Goal: Task Accomplishment & Management: Use online tool/utility

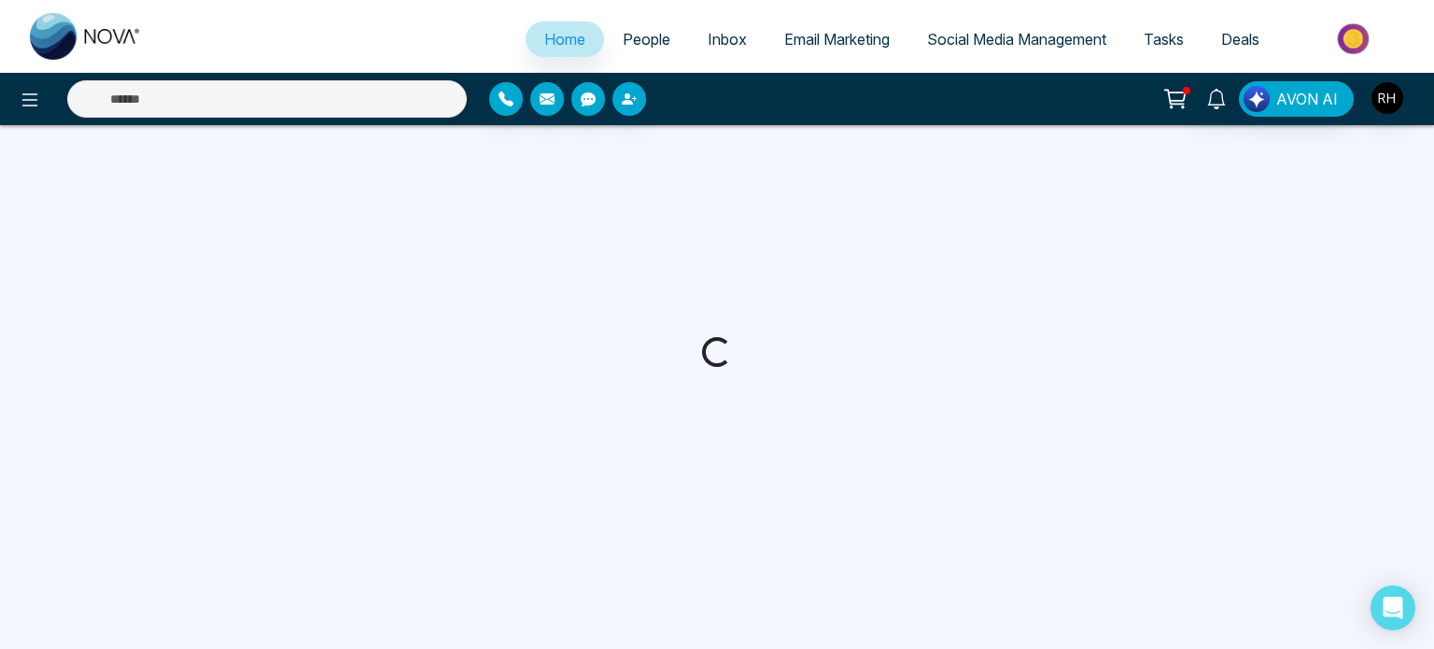
select select "*"
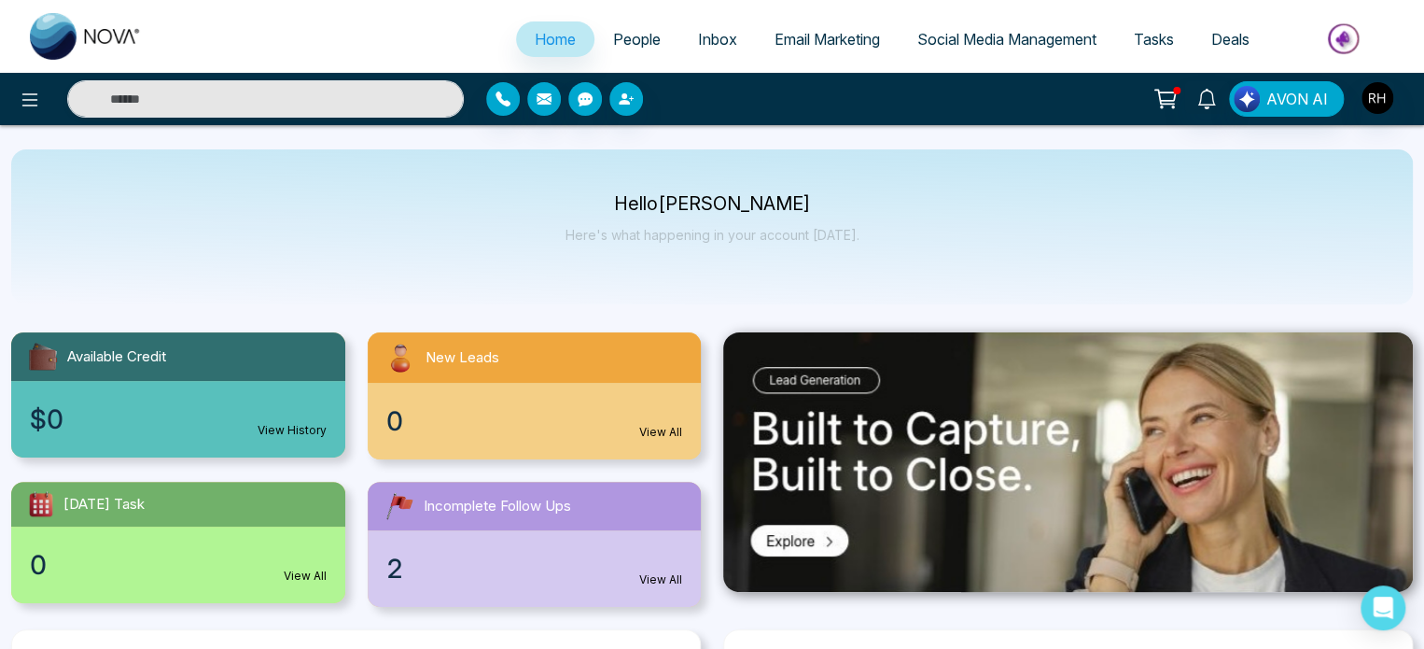
click at [943, 29] on link "Social Media Management" at bounding box center [1007, 38] width 217 height 35
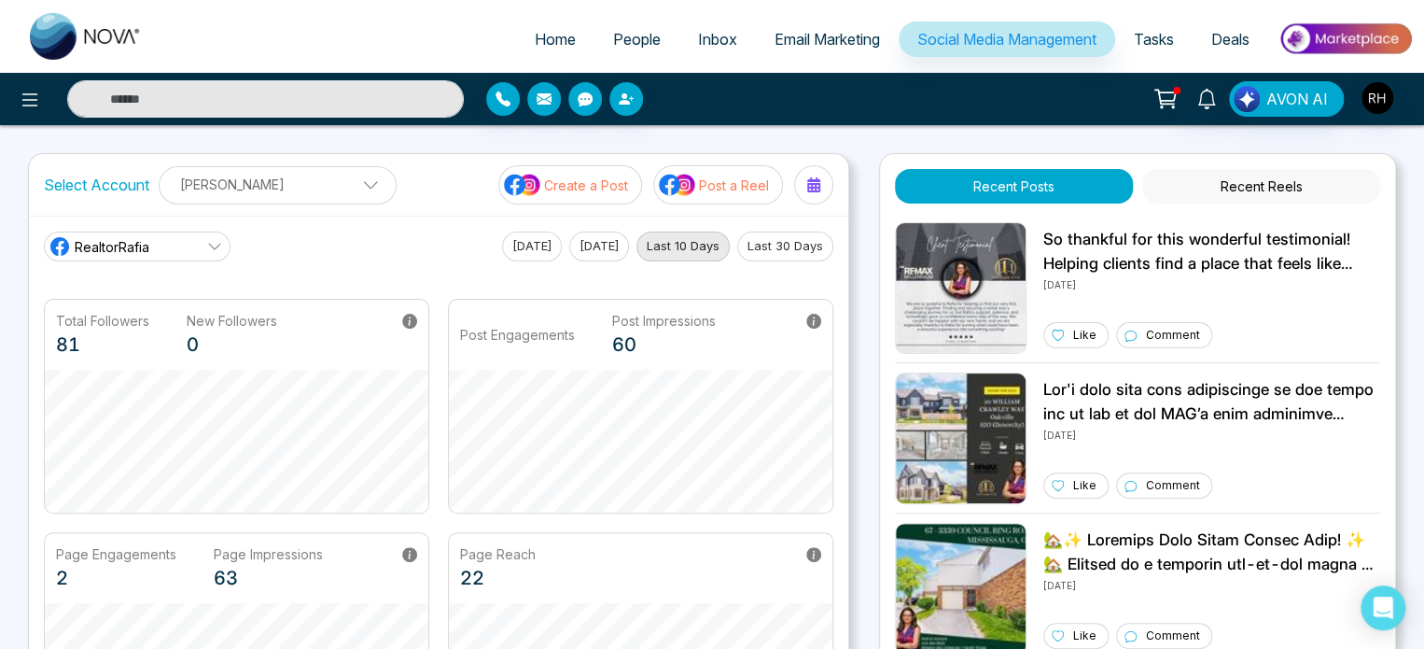
scroll to position [384, 0]
